Goal: Check status

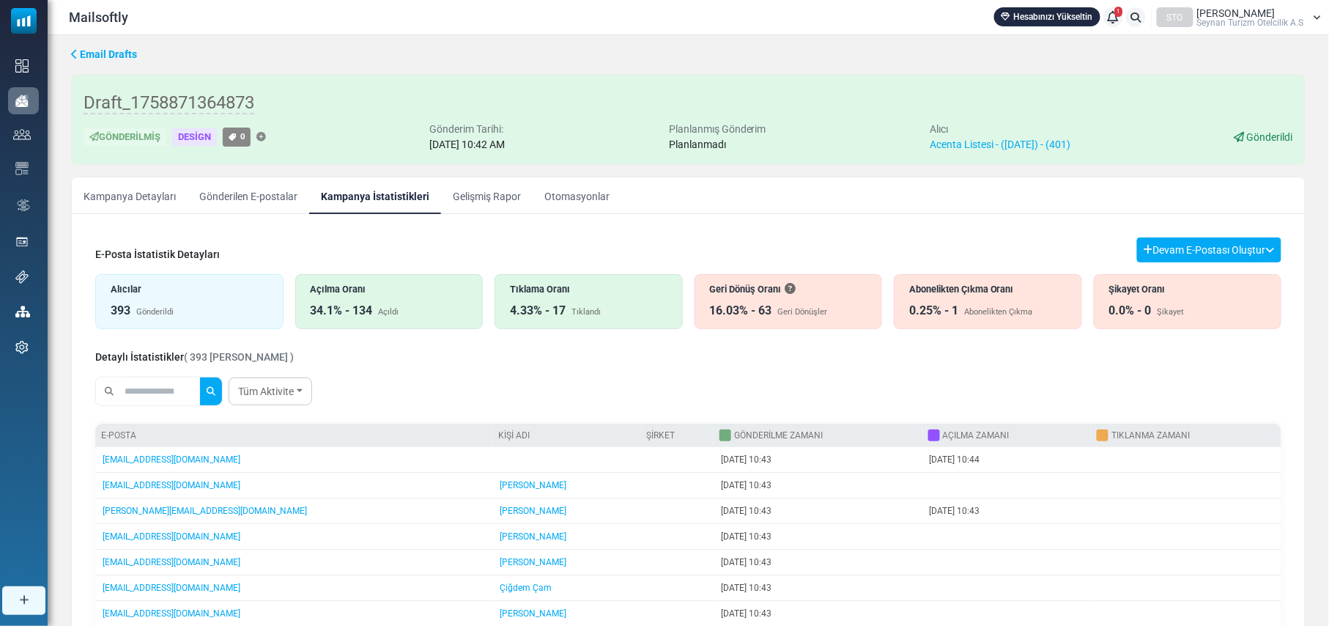
click at [612, 381] on div "Tüm Aktivite All Opens Not opened Clicks Not clicked" at bounding box center [688, 391] width 1186 height 41
click at [580, 385] on div "Tüm Aktivite All Opens Not opened Clicks Not clicked" at bounding box center [688, 391] width 1186 height 41
click at [781, 234] on div "E-Posta İstatistik Detayları Devam E-Postası Oluştur Filtre Sonucundan Bir List…" at bounding box center [687, 600] width 1209 height 749
